Goal: Check status: Check status

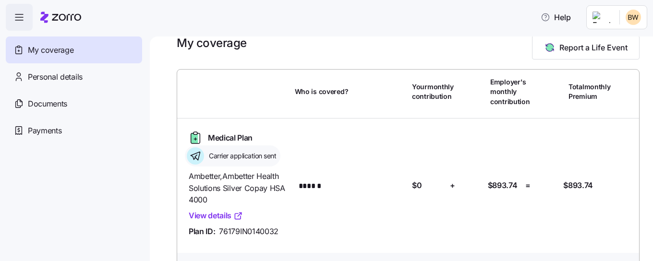
scroll to position [50, 0]
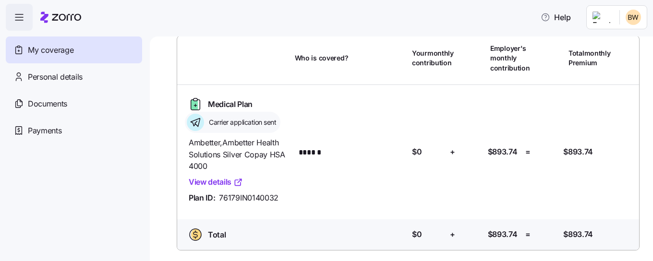
click at [224, 182] on link "View details" at bounding box center [216, 182] width 54 height 12
click at [219, 181] on link "View details" at bounding box center [216, 182] width 54 height 12
